Goal: Task Accomplishment & Management: Use online tool/utility

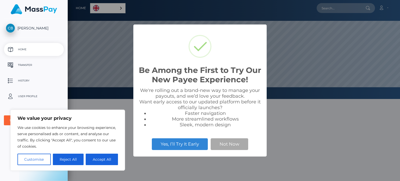
scroll to position [99, 333]
click at [69, 161] on button "Reject All" at bounding box center [68, 159] width 31 height 11
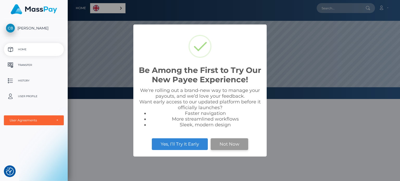
click at [231, 148] on button "Not Now" at bounding box center [230, 143] width 38 height 11
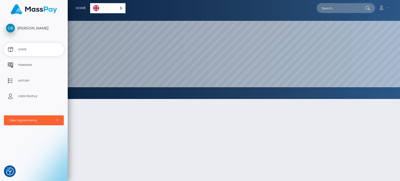
click at [34, 60] on link "Transfer" at bounding box center [34, 65] width 60 height 13
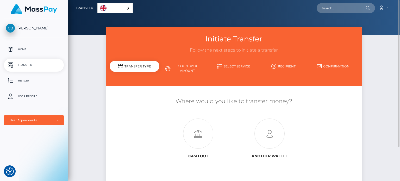
drag, startPoint x: 315, startPoint y: 0, endPoint x: 382, endPoint y: 60, distance: 90.1
click at [382, 60] on div "Initiate Transfer Follow the next steps to initiate a transfer Transfer Type Co…" at bounding box center [234, 112] width 333 height 170
drag, startPoint x: 183, startPoint y: 0, endPoint x: 156, endPoint y: 22, distance: 34.6
click at [156, 22] on div at bounding box center [234, 17] width 333 height 35
